Goal: Information Seeking & Learning: Check status

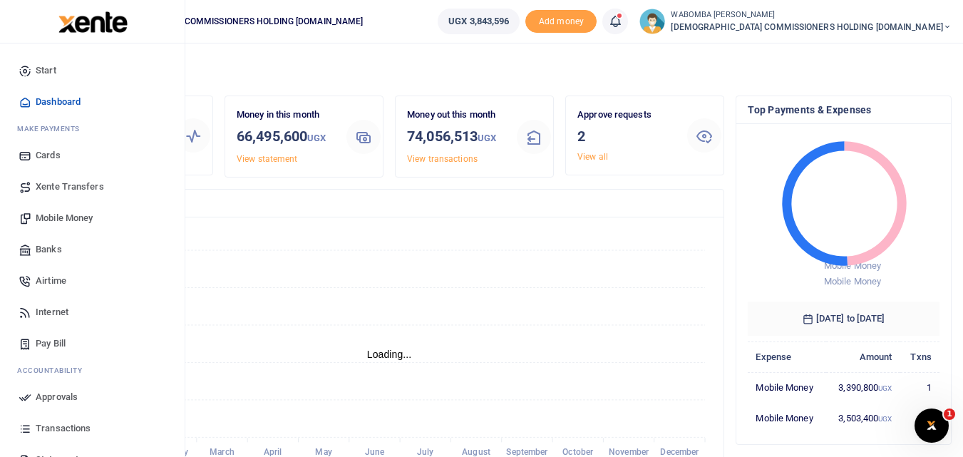
click at [66, 424] on span "Transactions" at bounding box center [63, 428] width 55 height 14
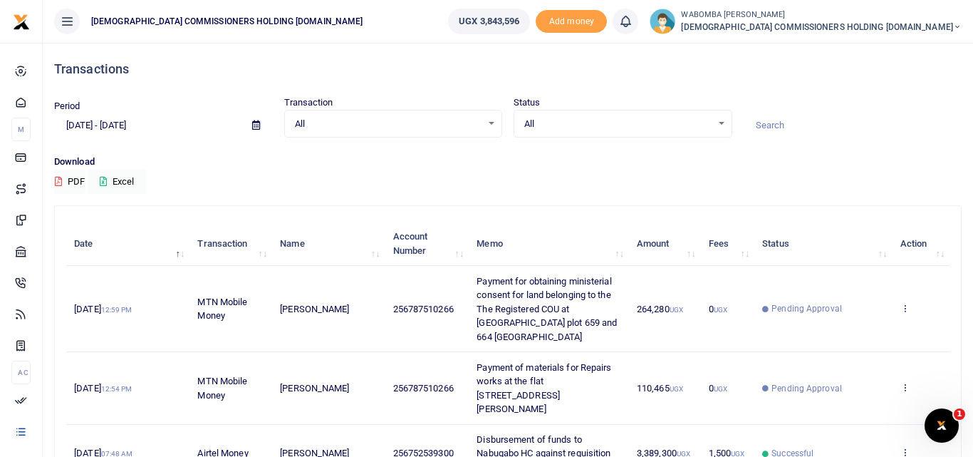
click at [253, 128] on icon at bounding box center [256, 124] width 8 height 9
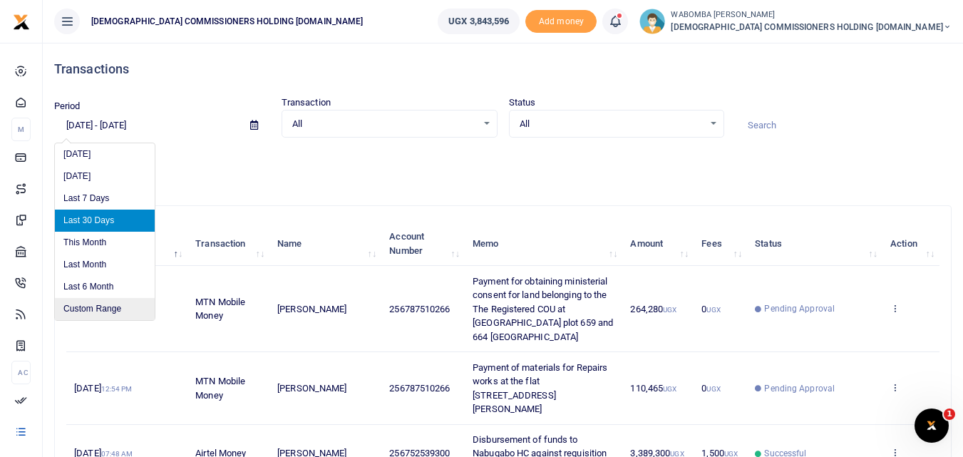
click at [101, 309] on li "Custom Range" at bounding box center [105, 309] width 100 height 22
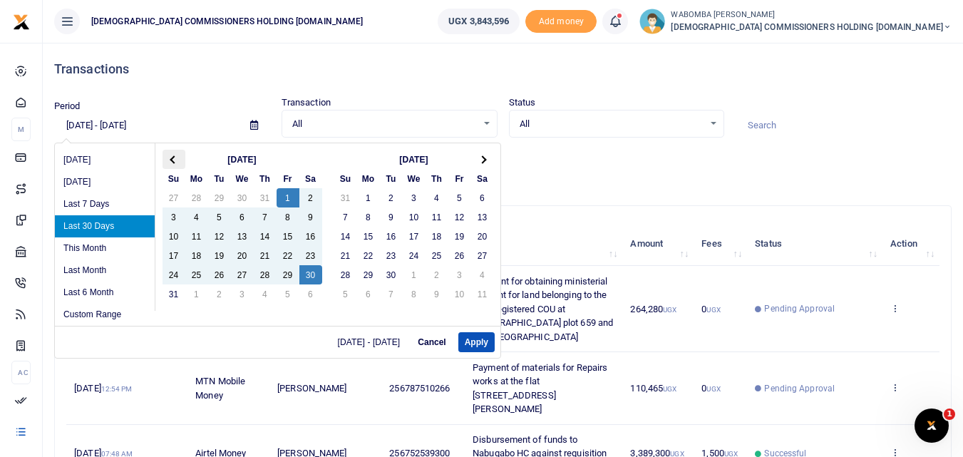
click at [175, 157] on span at bounding box center [174, 159] width 8 height 8
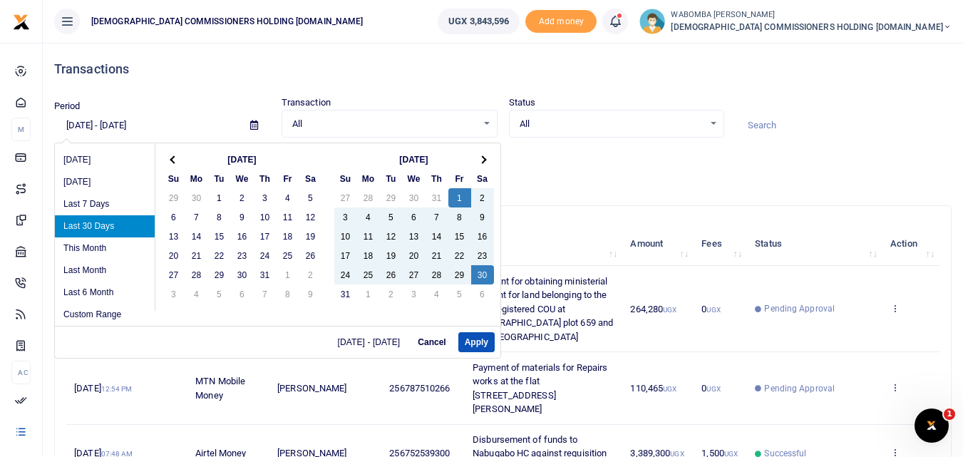
click at [175, 157] on span at bounding box center [174, 159] width 8 height 8
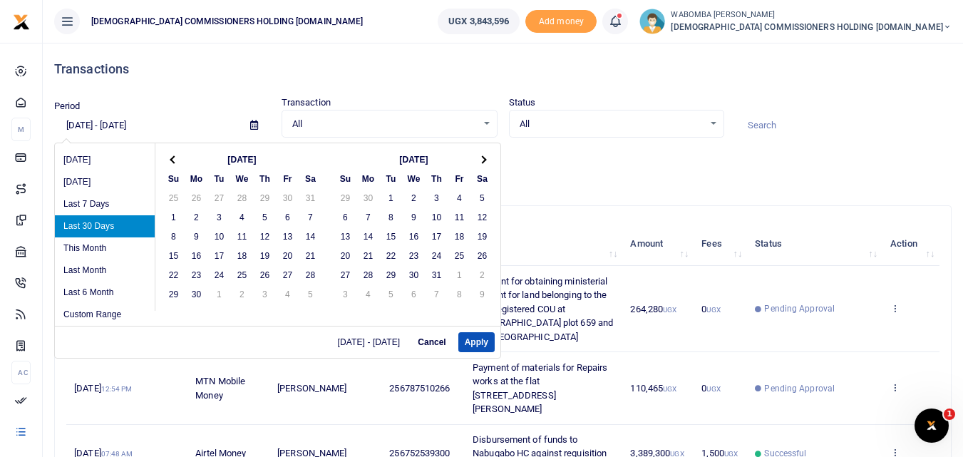
click at [175, 157] on span at bounding box center [174, 159] width 8 height 8
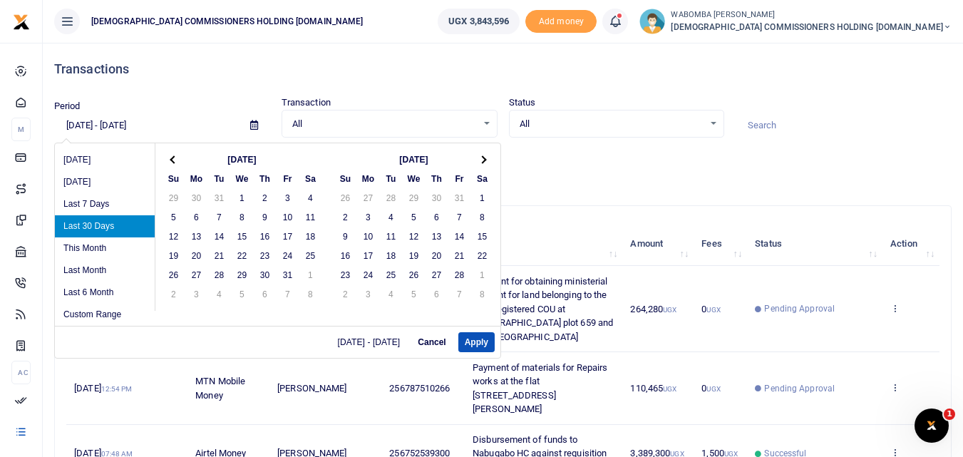
click at [175, 157] on span at bounding box center [174, 159] width 8 height 8
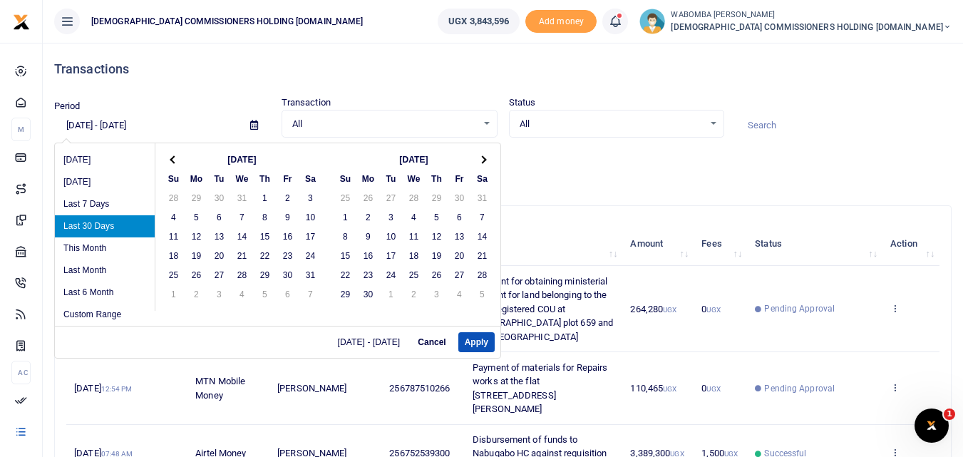
click at [175, 157] on span at bounding box center [174, 159] width 8 height 8
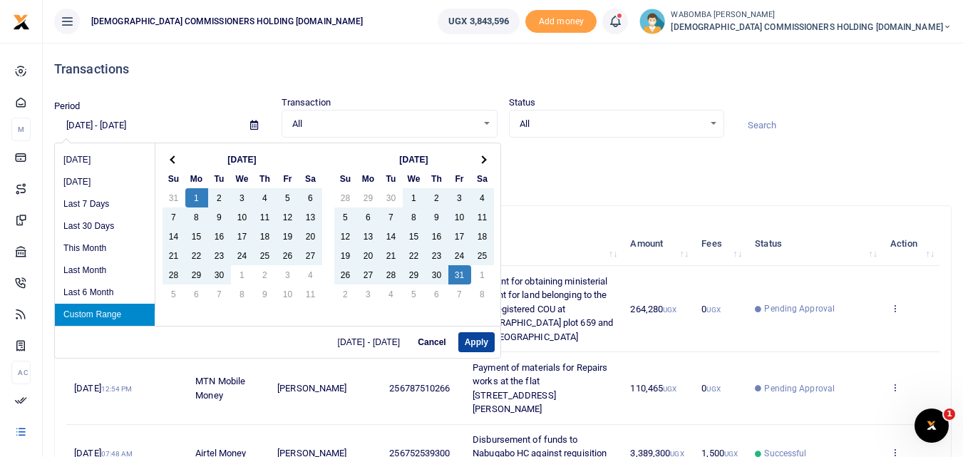
click at [477, 340] on button "Apply" at bounding box center [476, 342] width 36 height 20
type input "[DATE] - [DATE]"
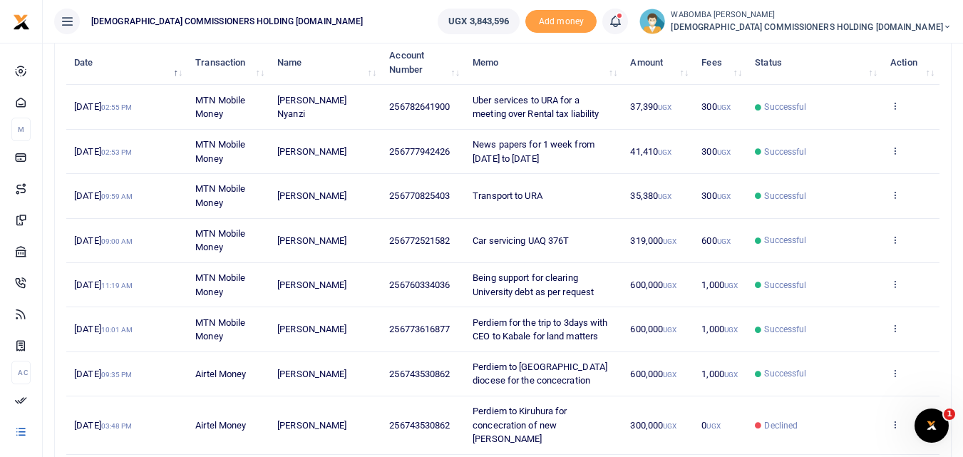
scroll to position [214, 0]
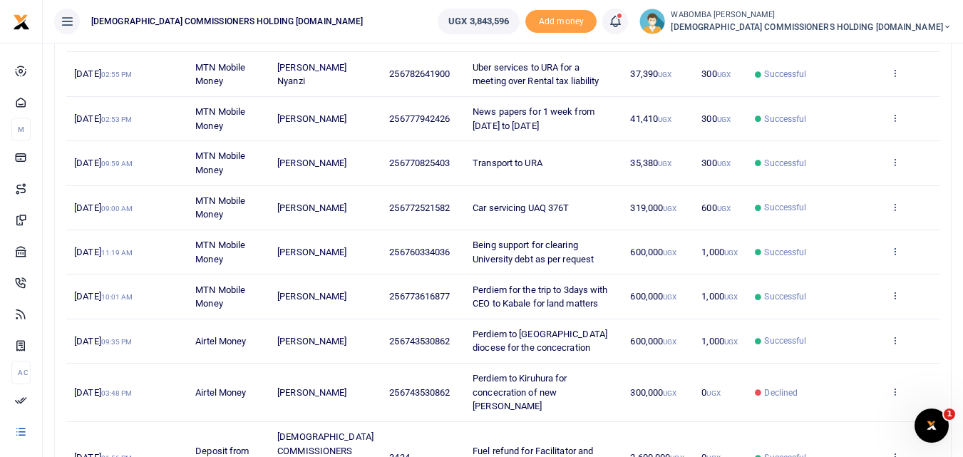
click at [894, 252] on icon at bounding box center [894, 251] width 9 height 10
click at [846, 273] on link "View details" at bounding box center [842, 275] width 113 height 20
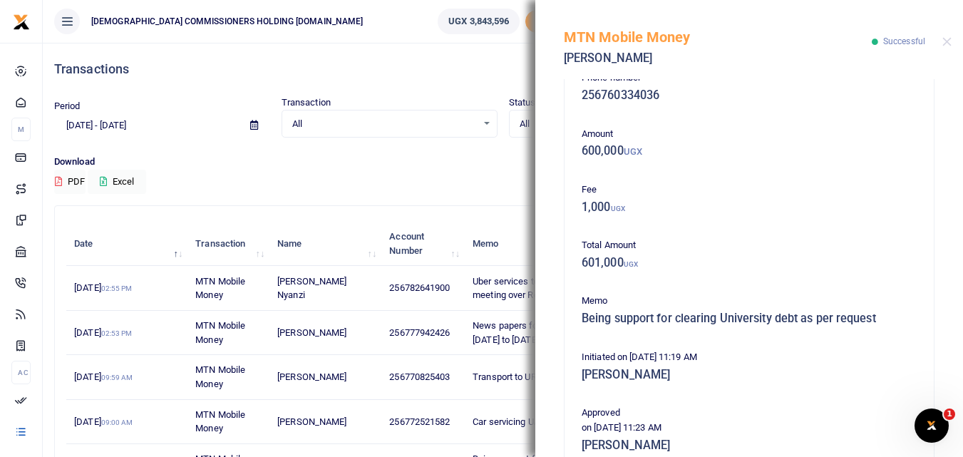
scroll to position [0, 0]
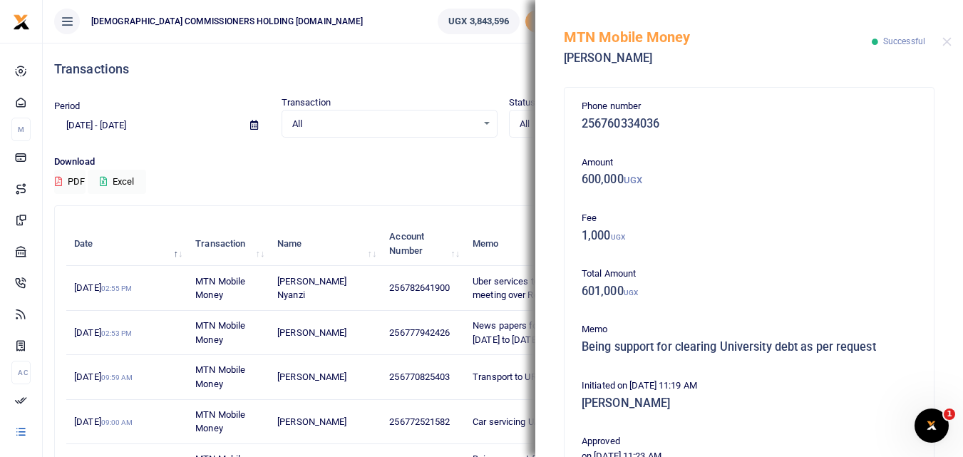
drag, startPoint x: 565, startPoint y: 33, endPoint x: 869, endPoint y: 442, distance: 508.8
click at [869, 442] on div "MTN Mobile Money [PERSON_NAME] Successful Phone number 256760334036 Amount 600,…" at bounding box center [749, 228] width 428 height 457
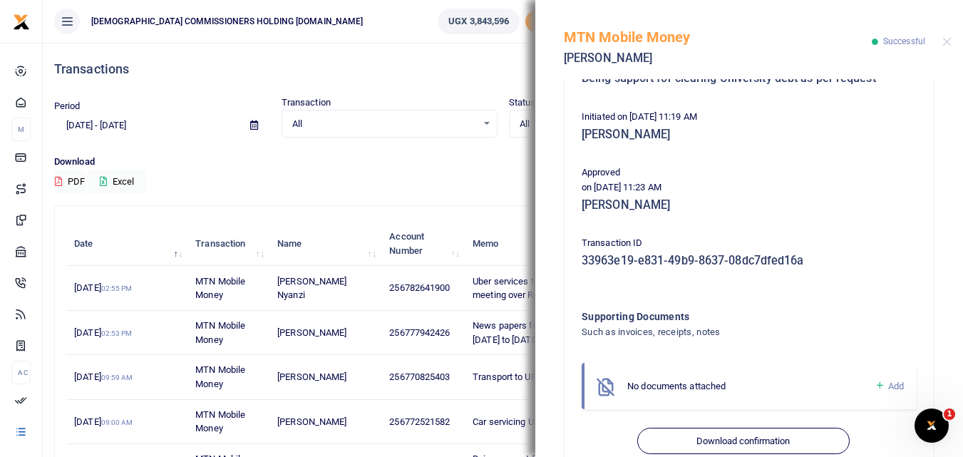
scroll to position [285, 0]
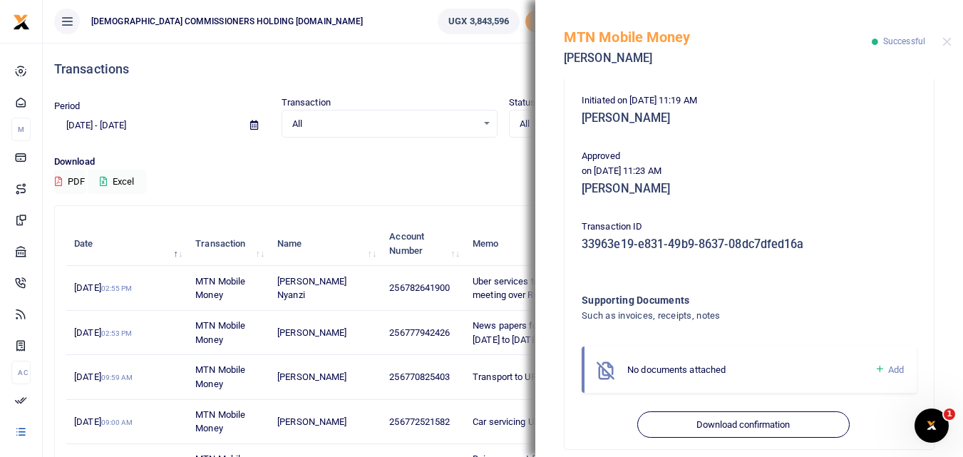
copy div "MTN Mobile Money [PERSON_NAME] Successful Phone number 256760334036 Amount 600,…"
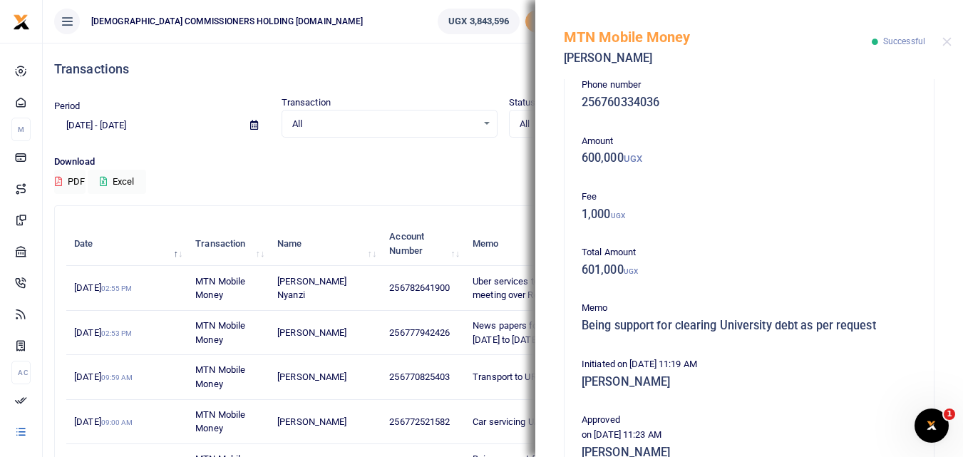
scroll to position [0, 0]
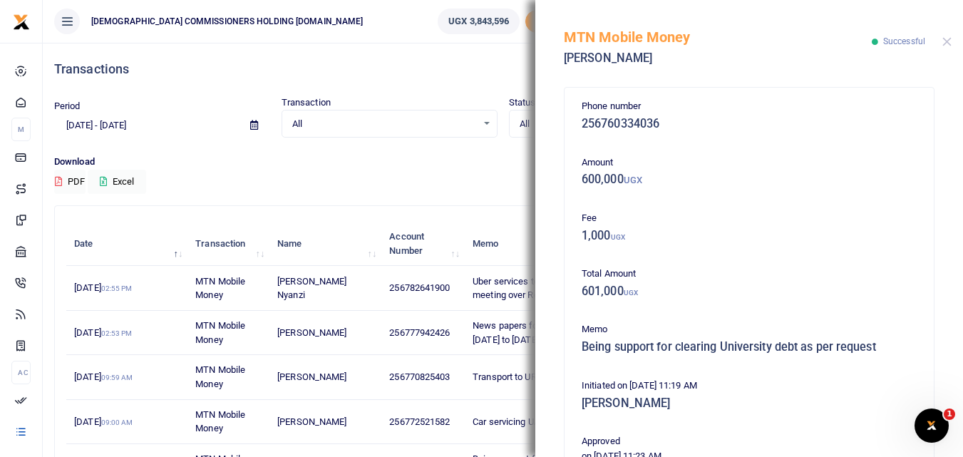
click at [949, 38] on button "Close" at bounding box center [946, 41] width 9 height 9
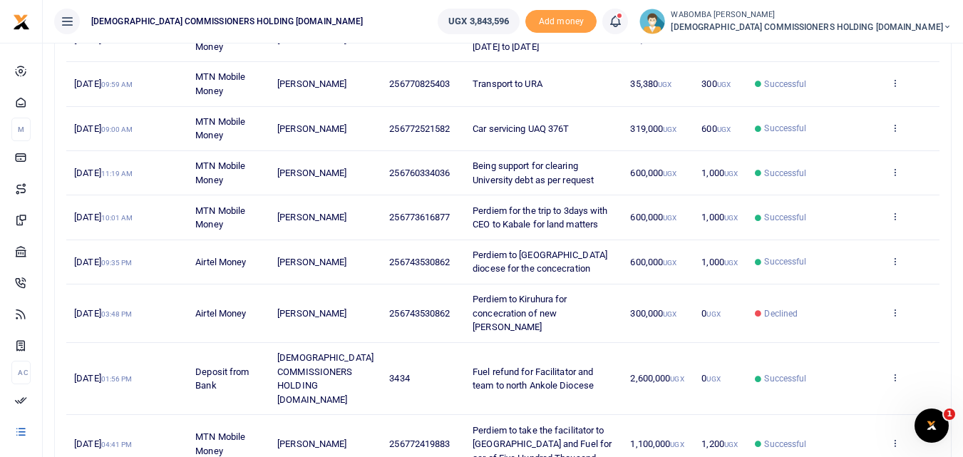
scroll to position [379, 0]
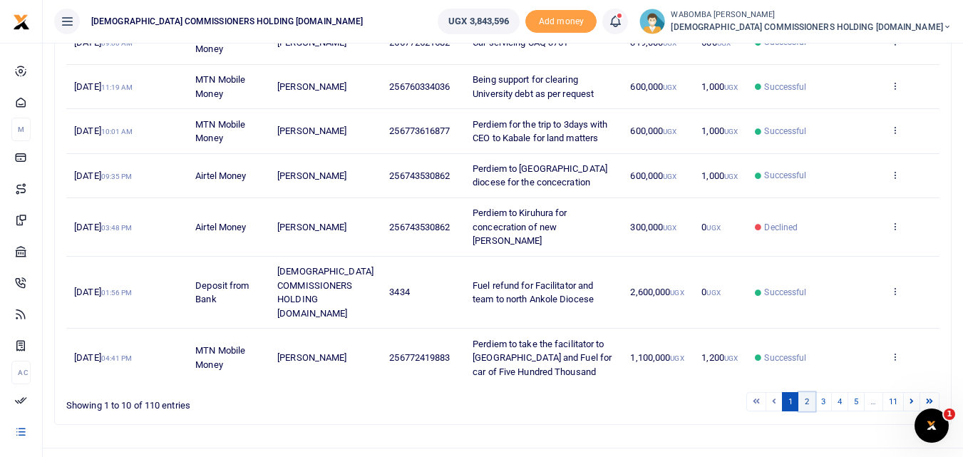
click at [802, 392] on link "2" at bounding box center [806, 401] width 17 height 19
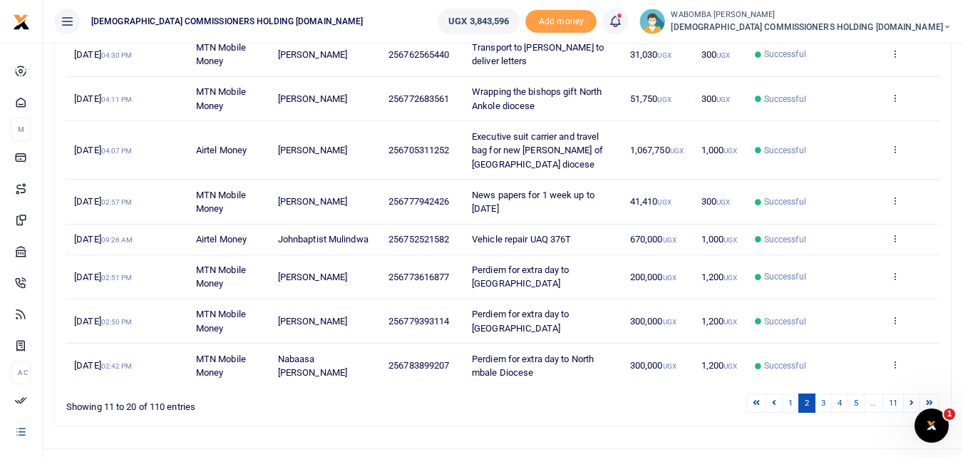
scroll to position [351, 0]
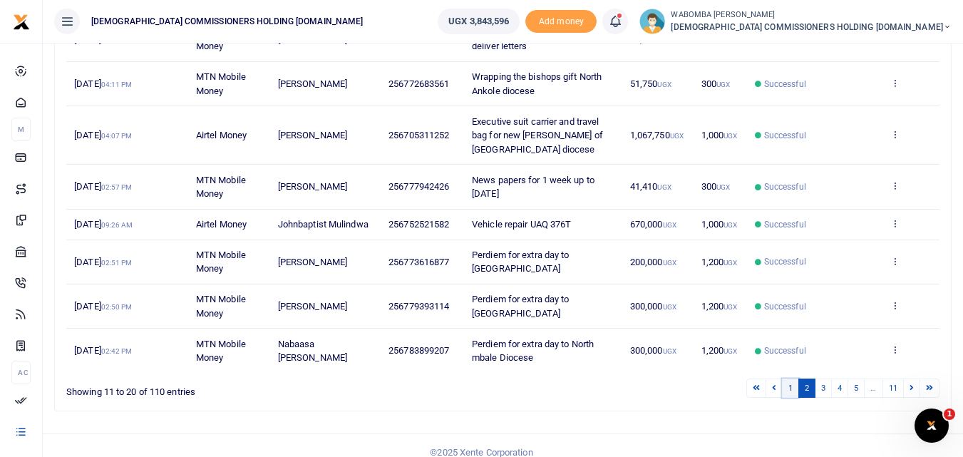
click at [787, 378] on link "1" at bounding box center [790, 387] width 17 height 19
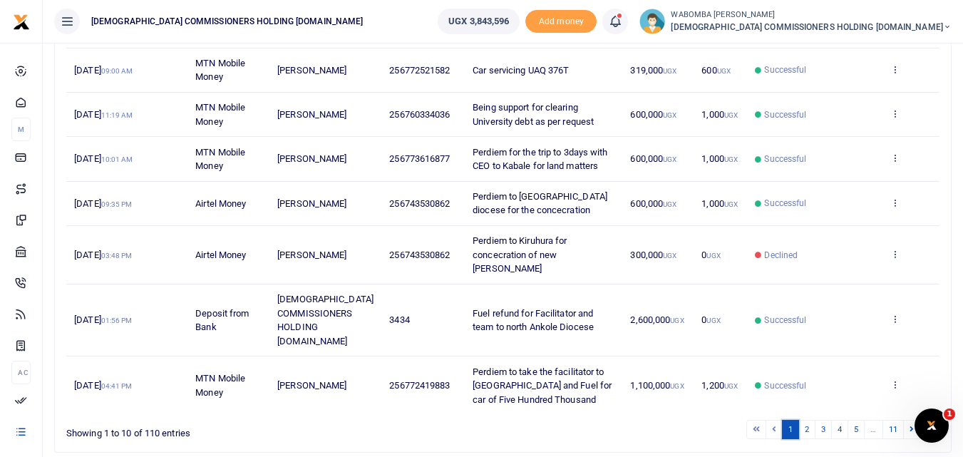
scroll to position [379, 0]
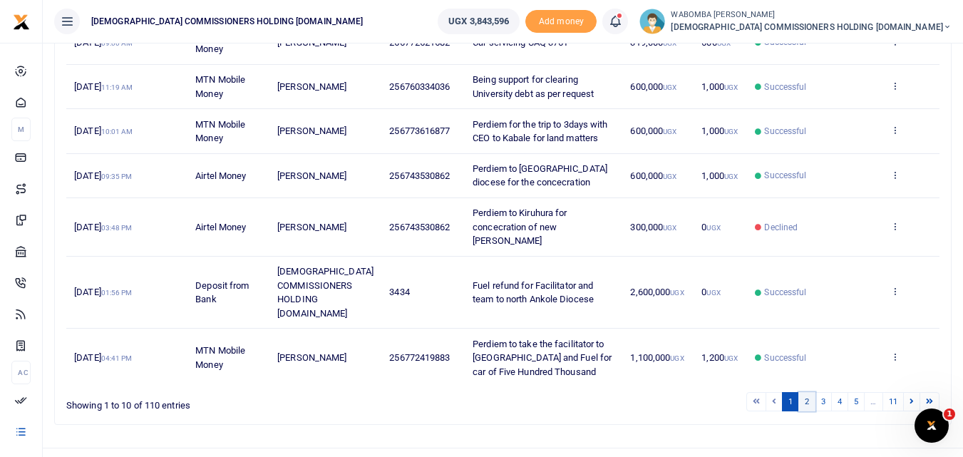
click at [807, 392] on link "2" at bounding box center [806, 401] width 17 height 19
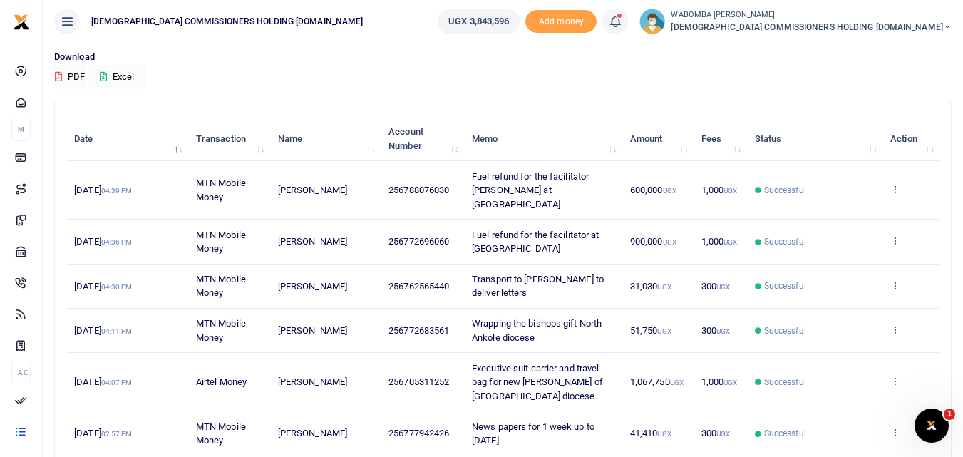
scroll to position [138, 0]
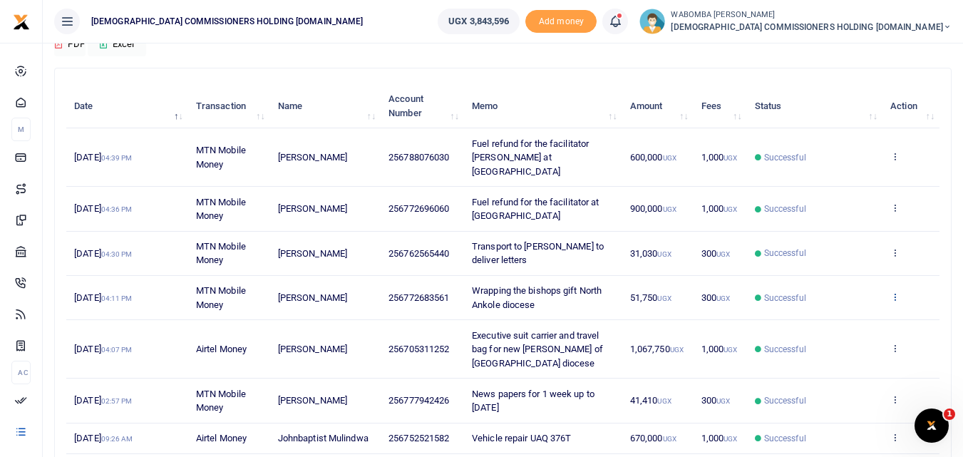
click at [895, 291] on icon at bounding box center [894, 296] width 9 height 10
click at [847, 306] on link "View details" at bounding box center [842, 306] width 113 height 20
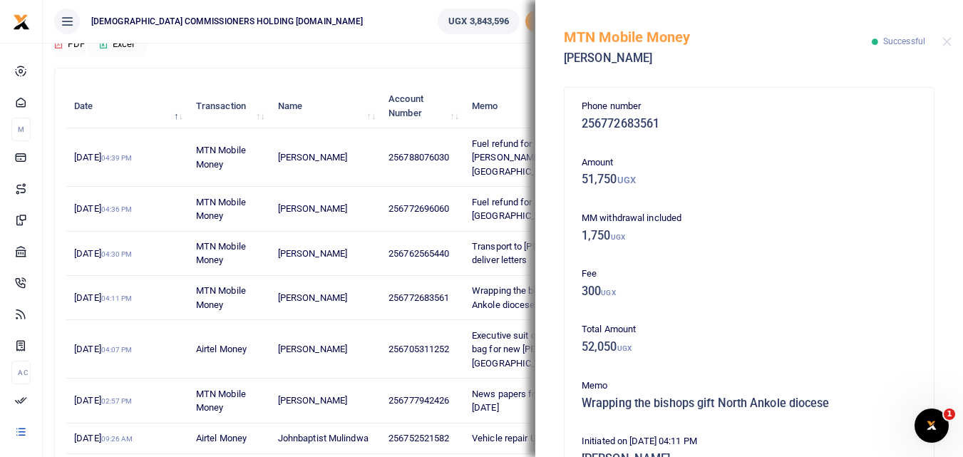
drag, startPoint x: 564, startPoint y: 36, endPoint x: 872, endPoint y: 435, distance: 503.5
click at [872, 435] on div "MTN Mobile Money [PERSON_NAME] Successful Phone number 256772683561 Amount 51,7…" at bounding box center [749, 228] width 428 height 457
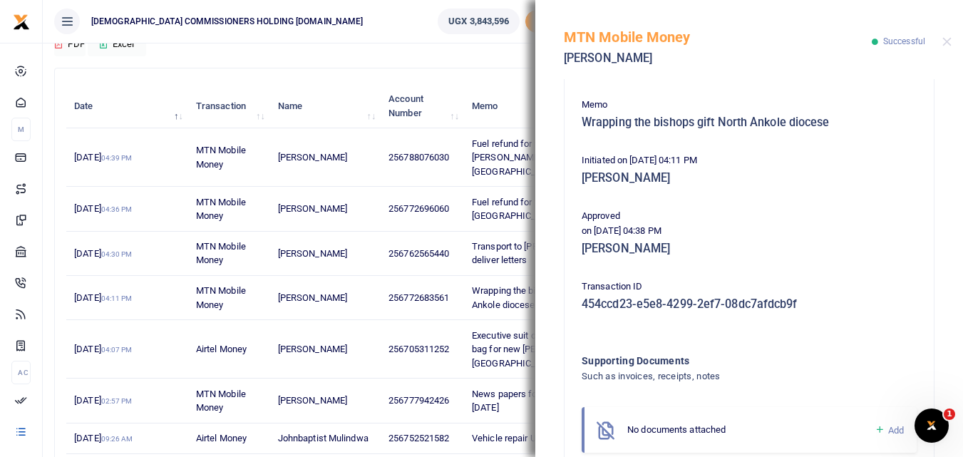
scroll to position [285, 0]
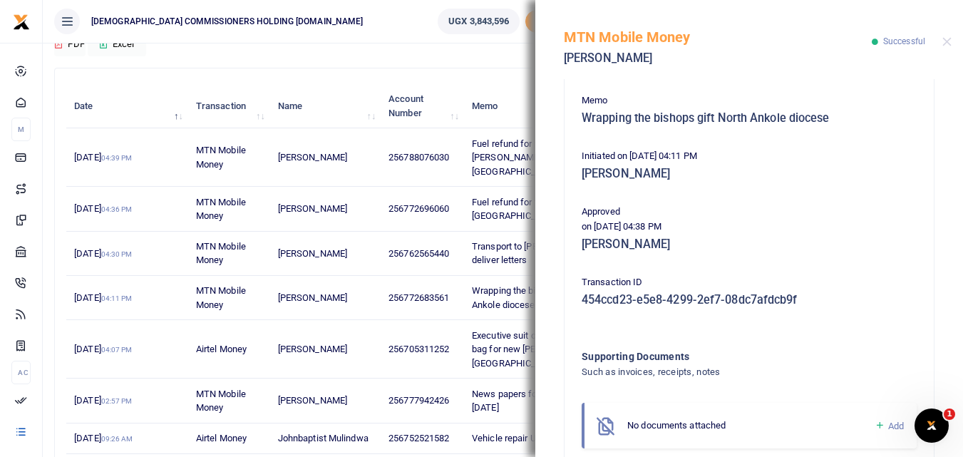
copy div "MTN Mobile Money [PERSON_NAME] Successful Phone number 256772683561 Amount 51,7…"
click at [942, 42] on button "Close" at bounding box center [946, 41] width 9 height 9
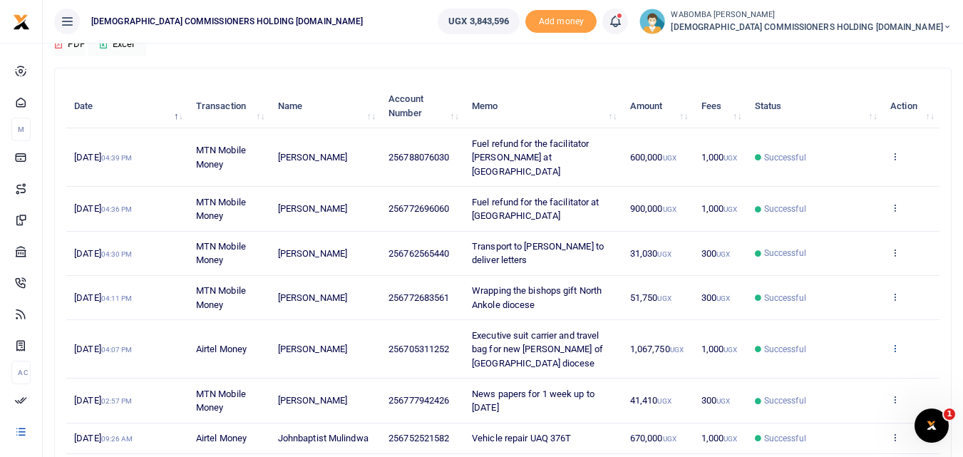
click at [896, 343] on icon at bounding box center [894, 348] width 9 height 10
click at [847, 356] on link "View details" at bounding box center [842, 358] width 113 height 20
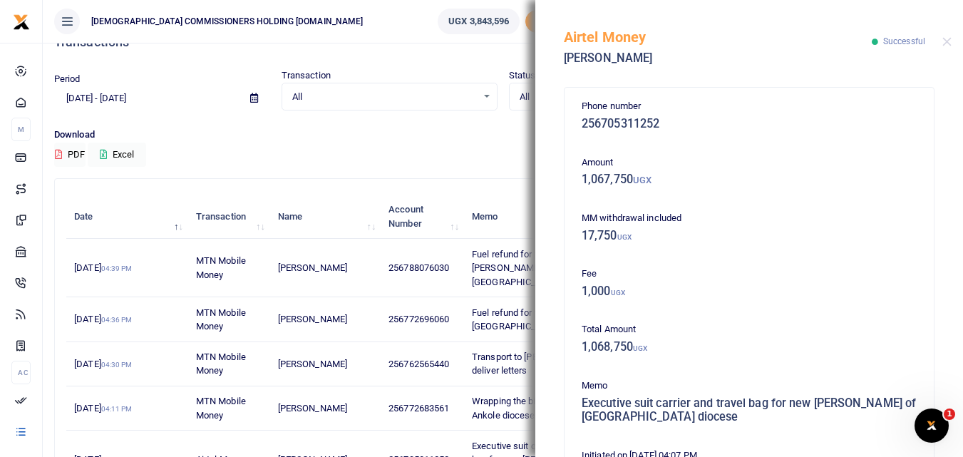
scroll to position [0, 0]
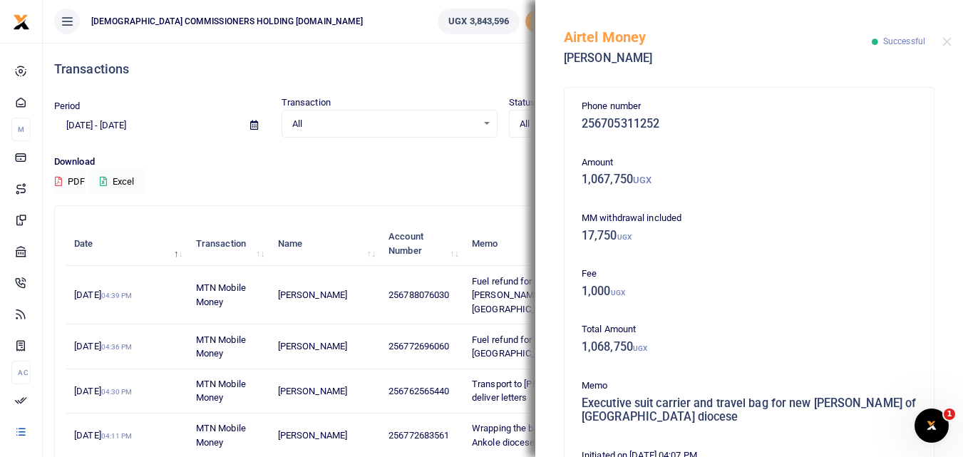
drag, startPoint x: 564, startPoint y: 37, endPoint x: 891, endPoint y: 443, distance: 521.0
click at [891, 443] on div "Airtel Money [PERSON_NAME] Successful Phone number 256705311252 Amount 1,067,75…" at bounding box center [749, 228] width 428 height 457
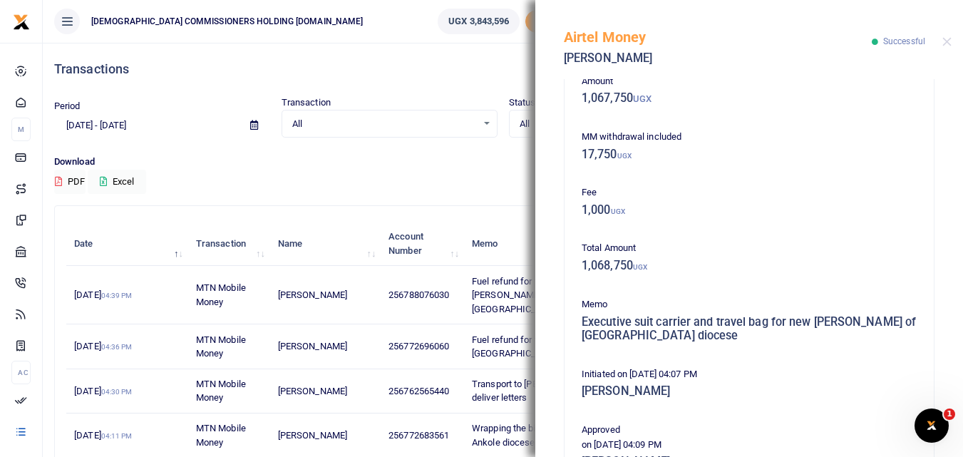
scroll to position [214, 0]
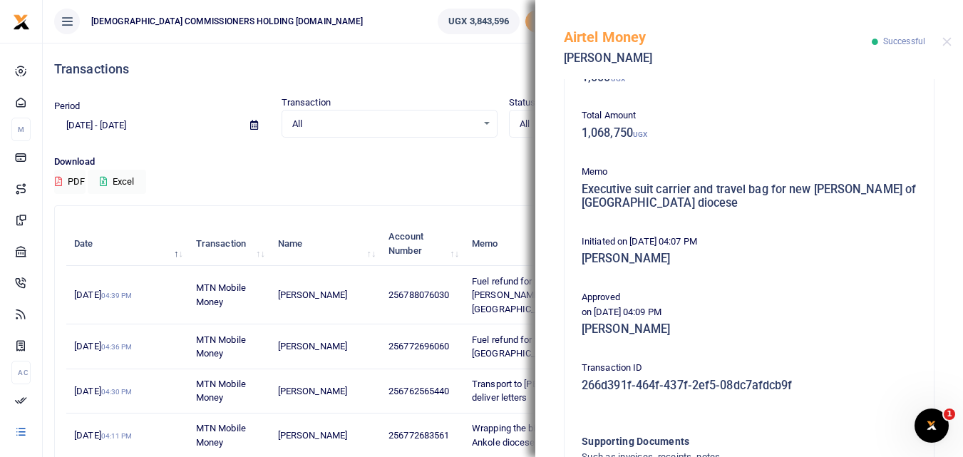
copy div "Airtel Money [PERSON_NAME] Successful Phone number 256705311252 Amount 1,067,75…"
